Goal: Transaction & Acquisition: Purchase product/service

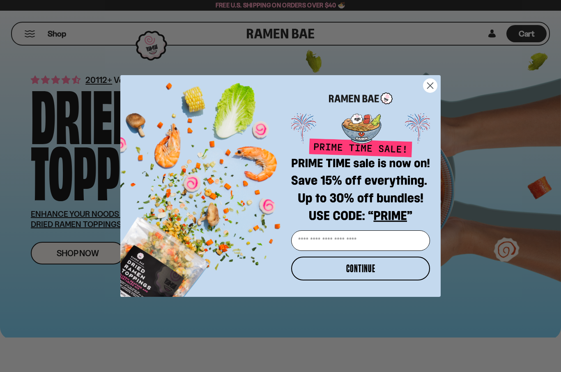
click at [433, 84] on circle "Close dialog" at bounding box center [431, 86] width 14 height 14
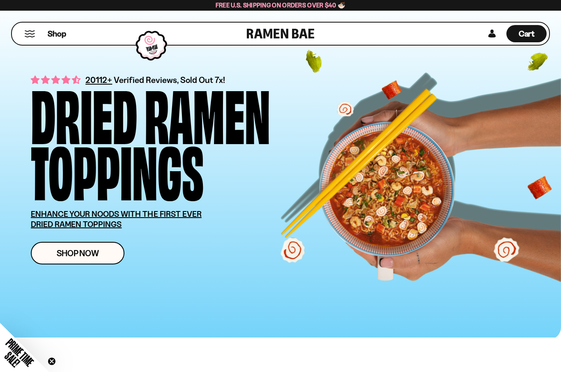
click at [491, 33] on link at bounding box center [492, 33] width 12 height 17
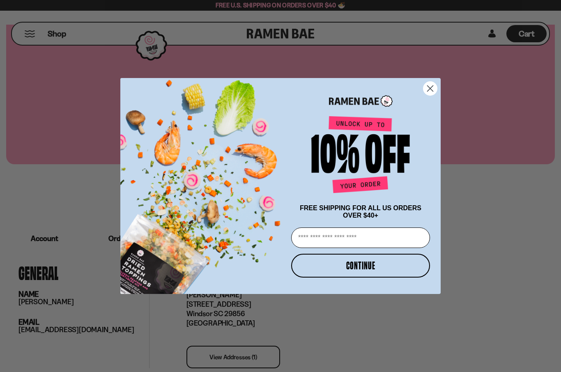
click at [434, 85] on circle "Close dialog" at bounding box center [431, 89] width 14 height 14
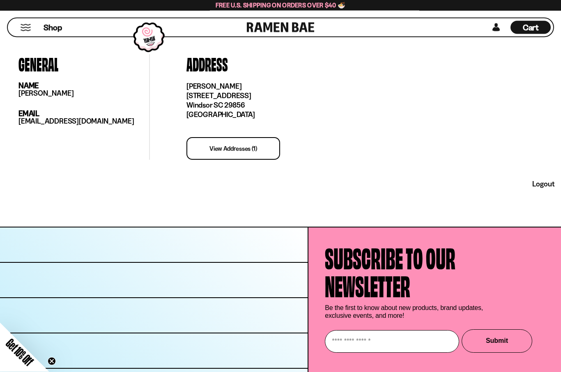
scroll to position [230, 0]
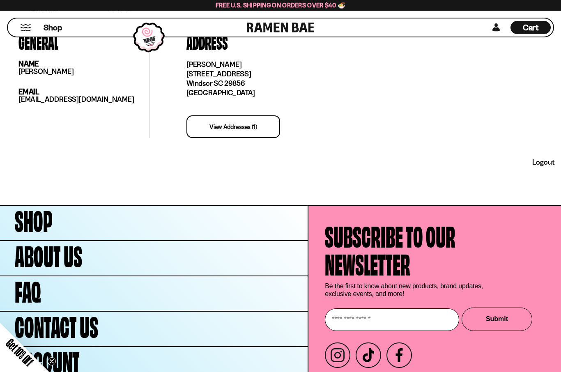
click at [38, 219] on span "Shop" at bounding box center [34, 219] width 38 height 28
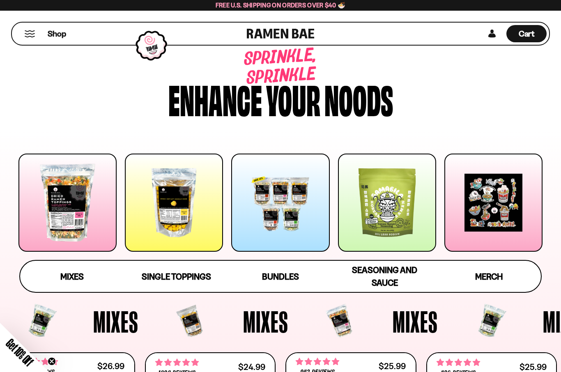
click at [391, 199] on div at bounding box center [387, 203] width 98 height 98
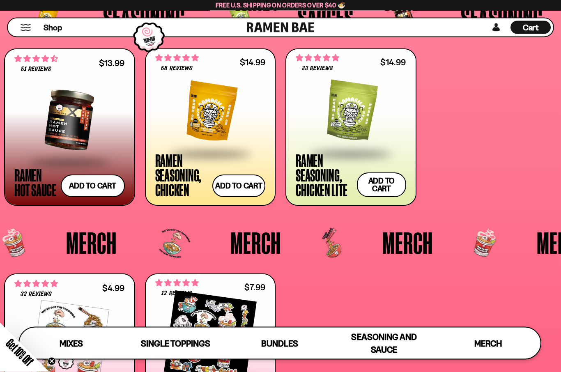
scroll to position [1794, 0]
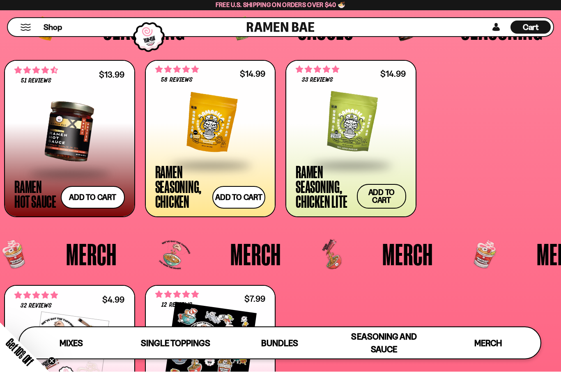
click at [382, 193] on button "Add to cart Add — Regular price $14.99 Regular price Sale price $14.99 Unit pri…" at bounding box center [381, 196] width 49 height 25
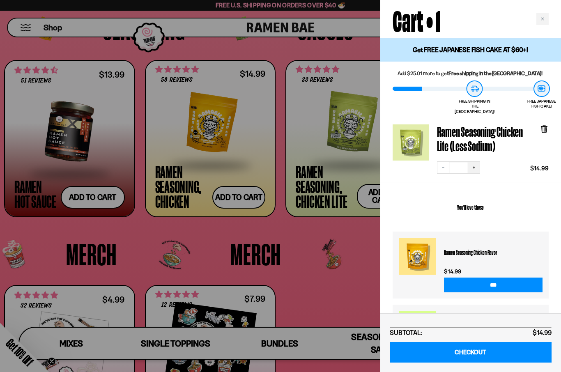
click at [474, 161] on button "Increase quantity" at bounding box center [474, 167] width 12 height 12
click at [356, 292] on div at bounding box center [280, 186] width 561 height 372
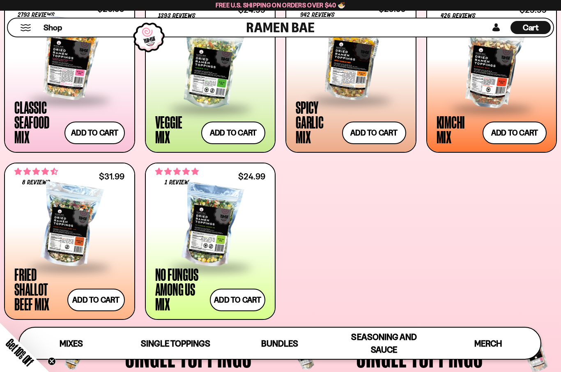
scroll to position [349, 0]
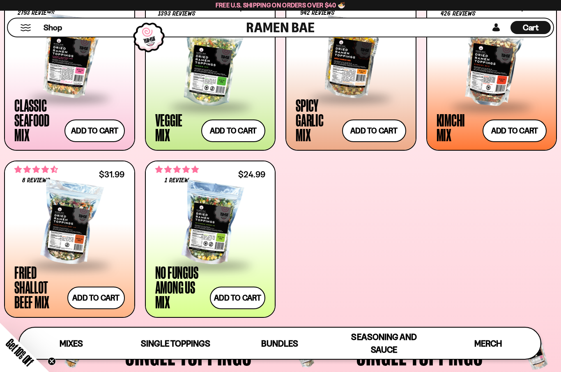
click at [71, 225] on div at bounding box center [69, 223] width 111 height 82
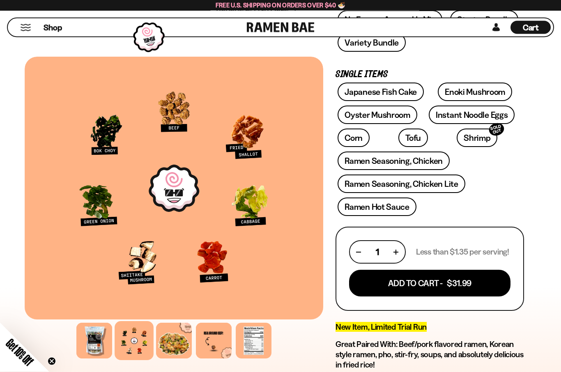
scroll to position [214, 0]
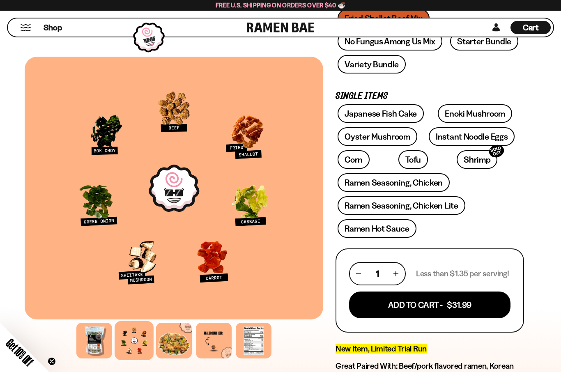
click at [443, 305] on button "Add To Cart - $31.99" at bounding box center [429, 305] width 161 height 27
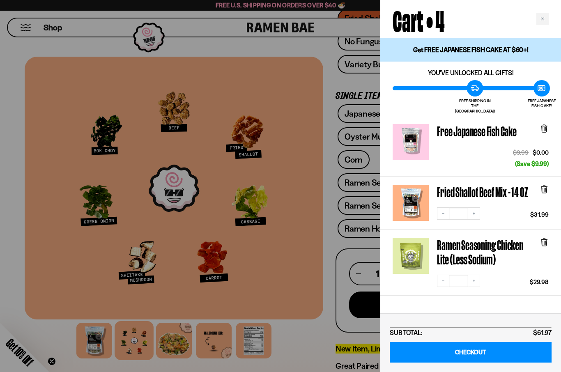
click at [327, 242] on div at bounding box center [280, 186] width 561 height 372
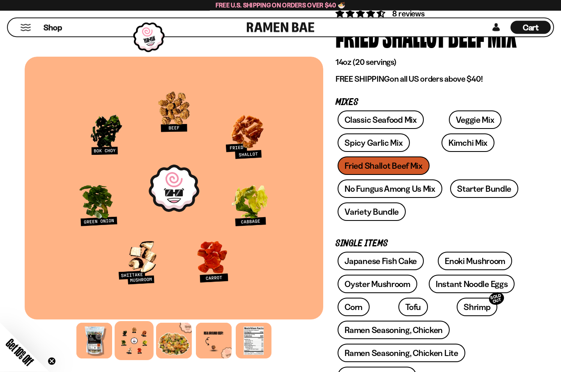
scroll to position [44, 0]
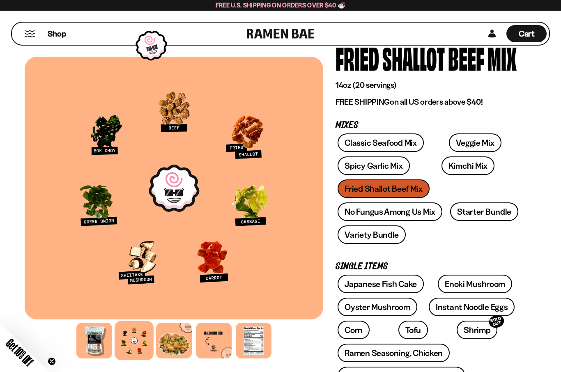
click at [420, 213] on link "No Fungus Among Us Mix" at bounding box center [390, 212] width 104 height 18
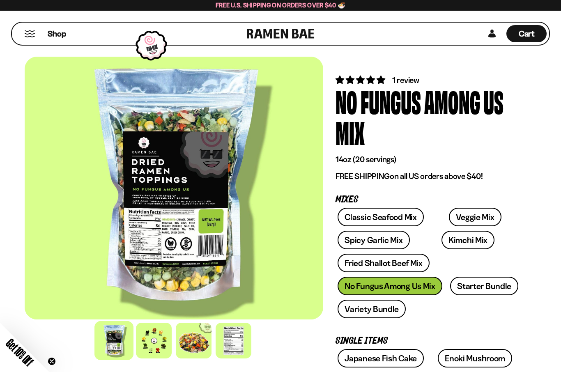
click at [33, 35] on button "Mobile Menu Trigger" at bounding box center [29, 33] width 11 height 7
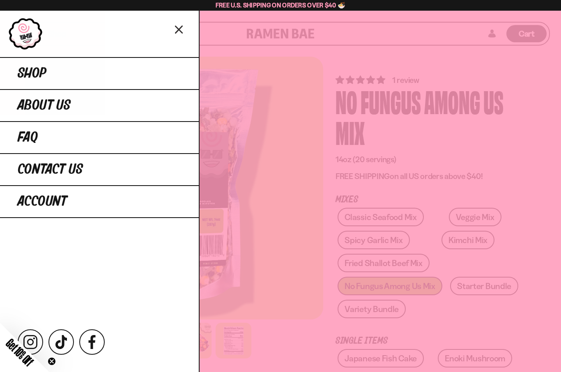
click at [36, 71] on span "Shop" at bounding box center [32, 73] width 29 height 15
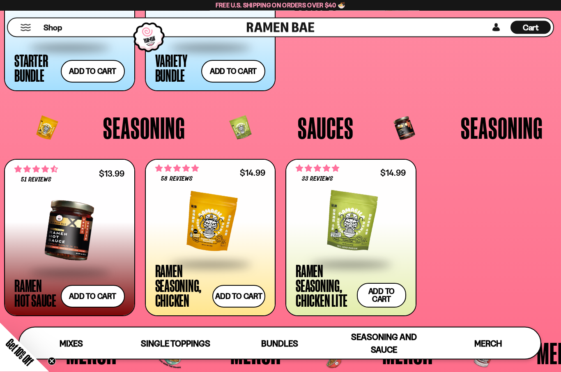
scroll to position [1655, 0]
